Goal: Find specific page/section: Find specific page/section

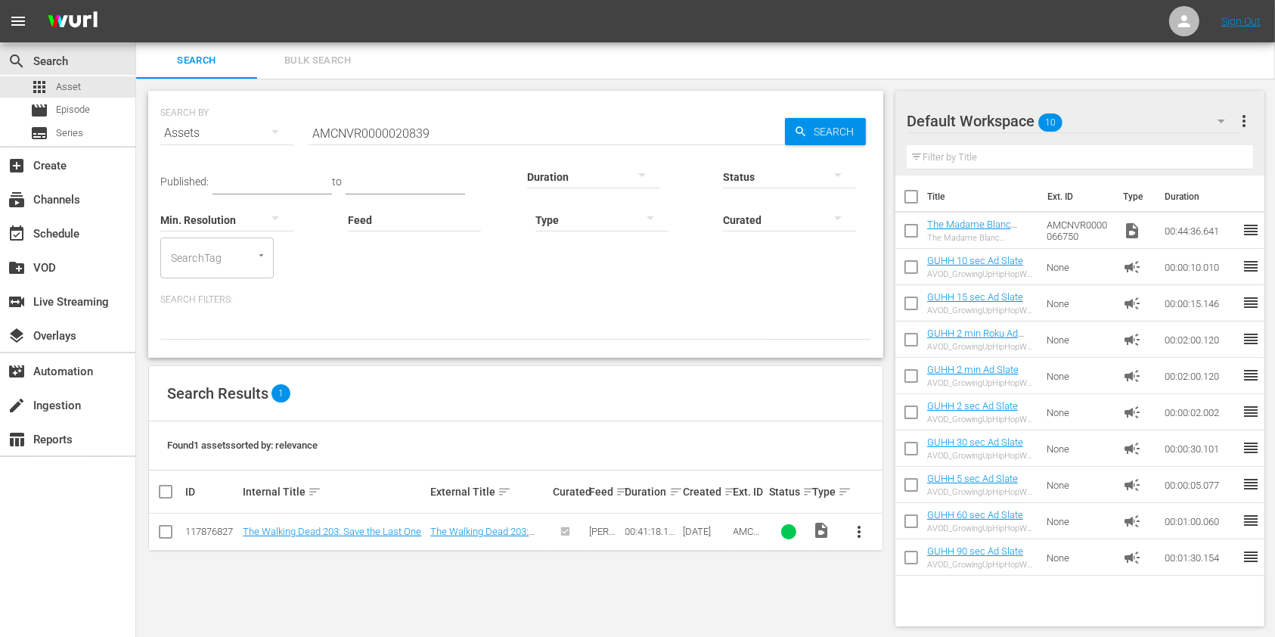
click at [469, 135] on input "AMCNVR0000020839" at bounding box center [547, 133] width 476 height 36
paste input "610"
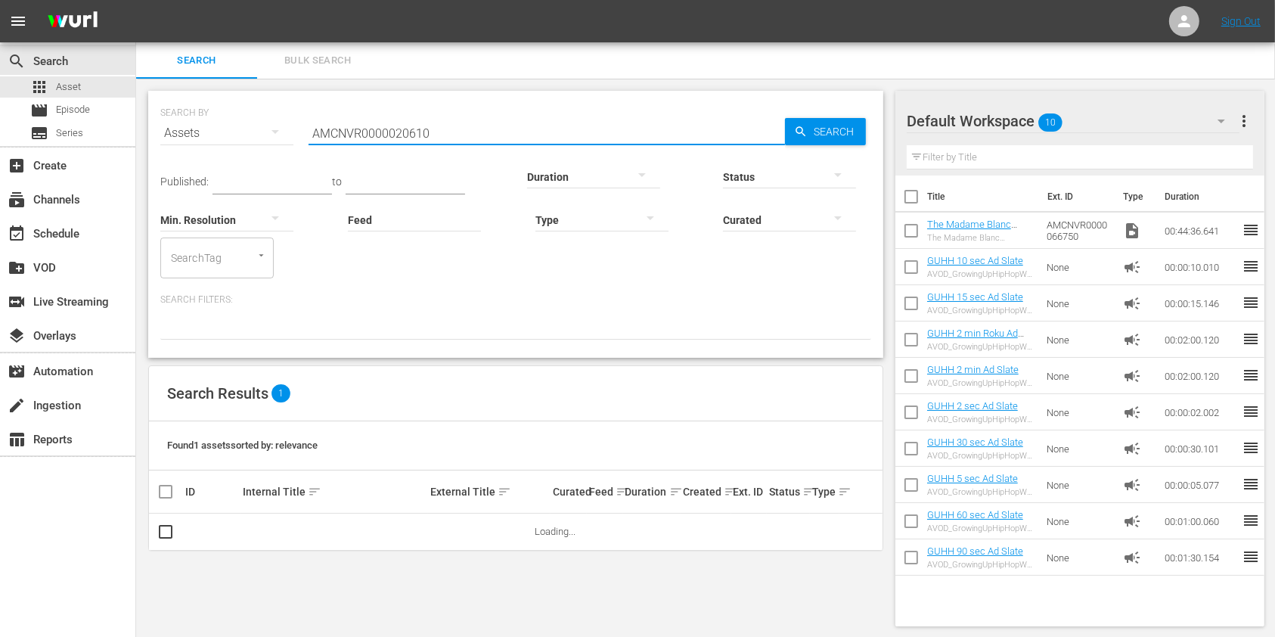
type input "AMCNVR0000020610"
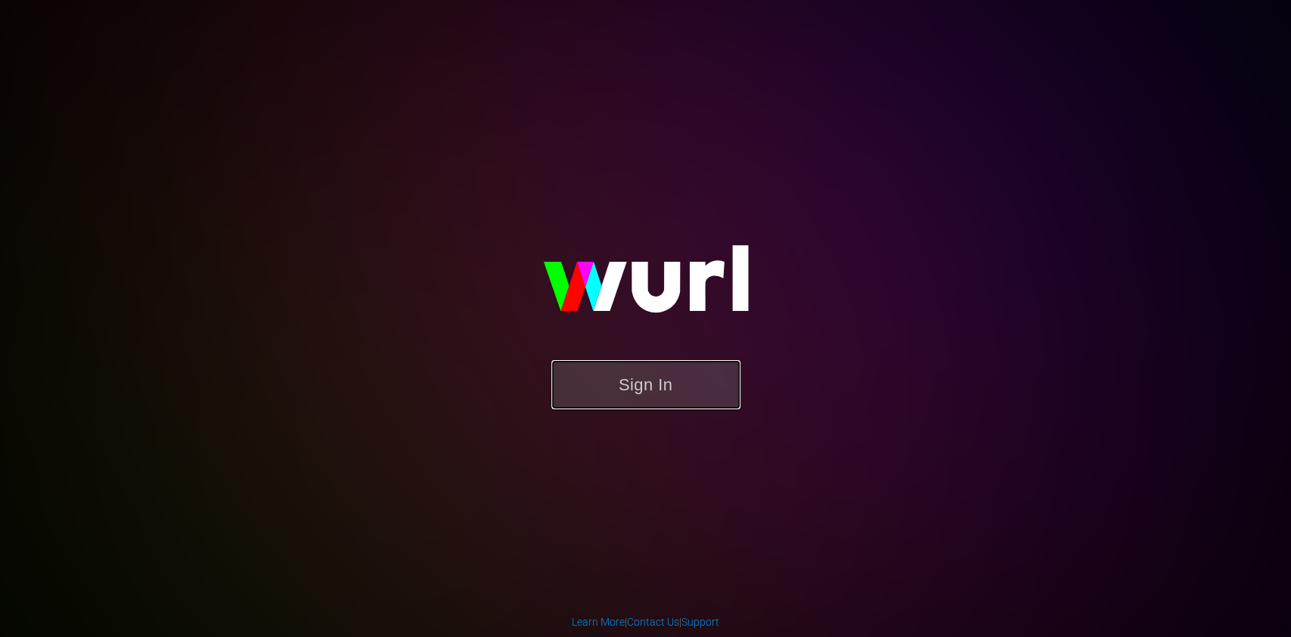
click at [612, 388] on button "Sign In" at bounding box center [645, 384] width 189 height 49
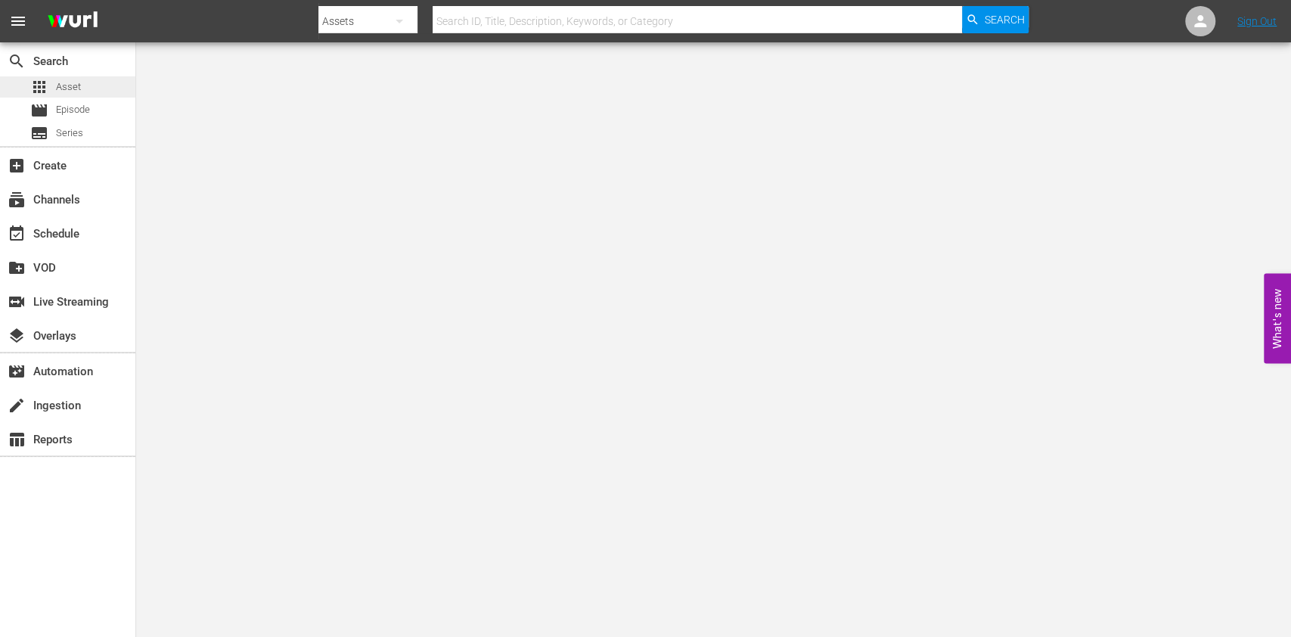
click at [60, 88] on span "Asset" at bounding box center [68, 86] width 25 height 15
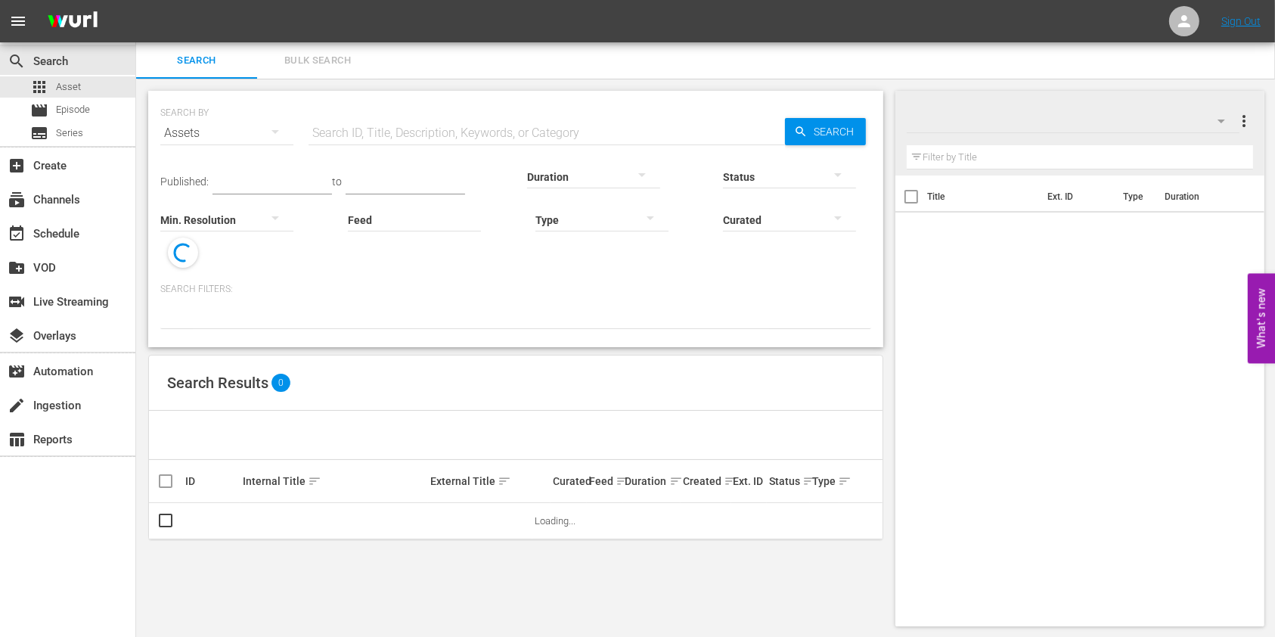
click at [510, 142] on div "Search ID, Title, Description, Keywords, or Category" at bounding box center [547, 133] width 476 height 36
paste input "AMCNVR0000020610"
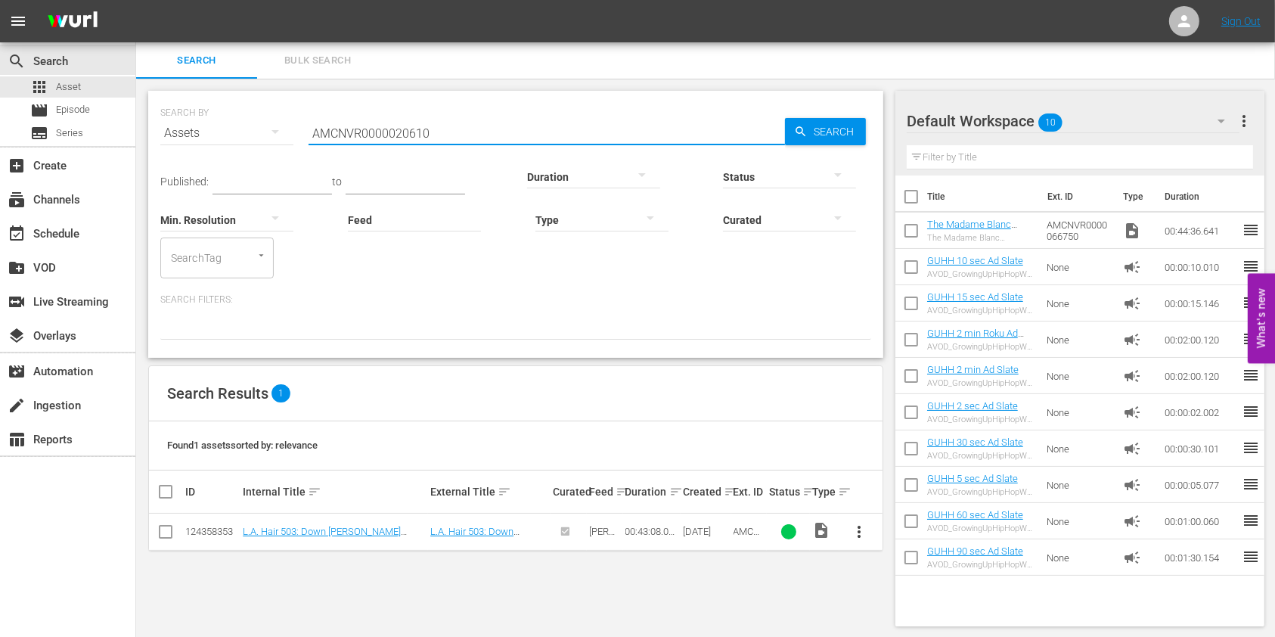
scroll to position [2, 0]
type input "AMCNVR0000020610"
